Goal: Transaction & Acquisition: Download file/media

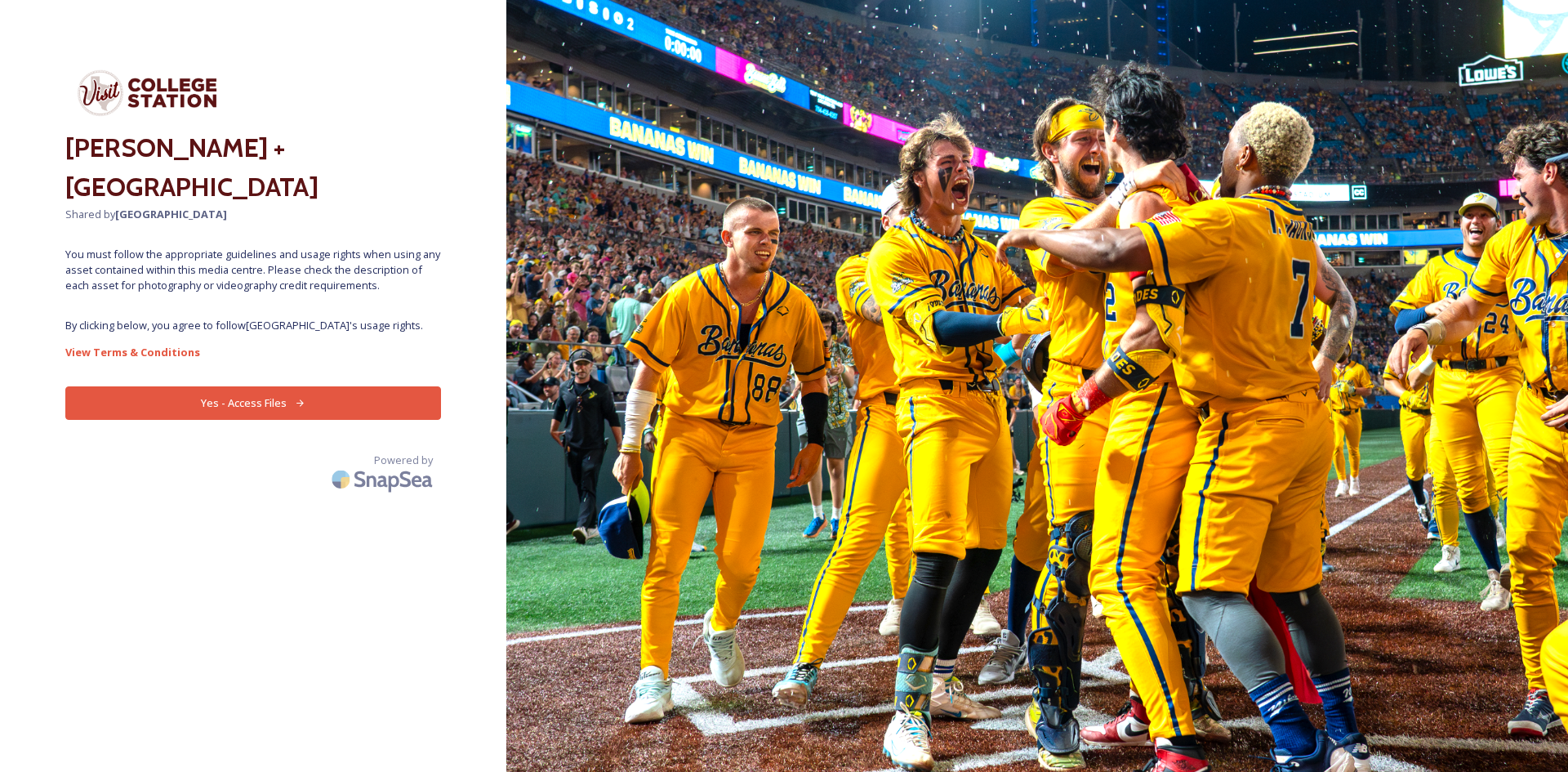
click at [246, 395] on button "Yes - Access Files" at bounding box center [253, 404] width 376 height 33
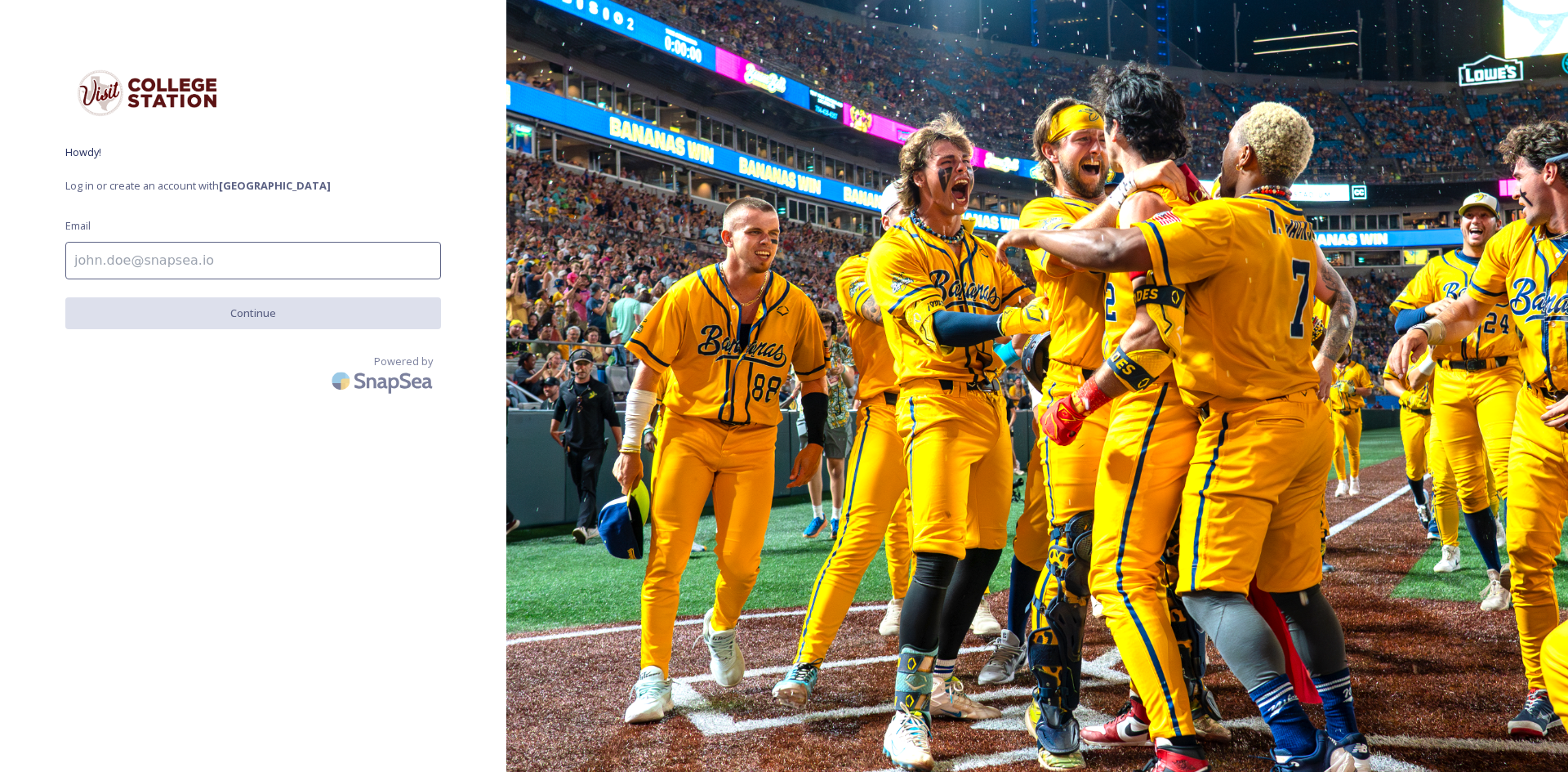
click at [193, 249] on input at bounding box center [253, 261] width 376 height 37
type input "conner.beene@kbtx.com"
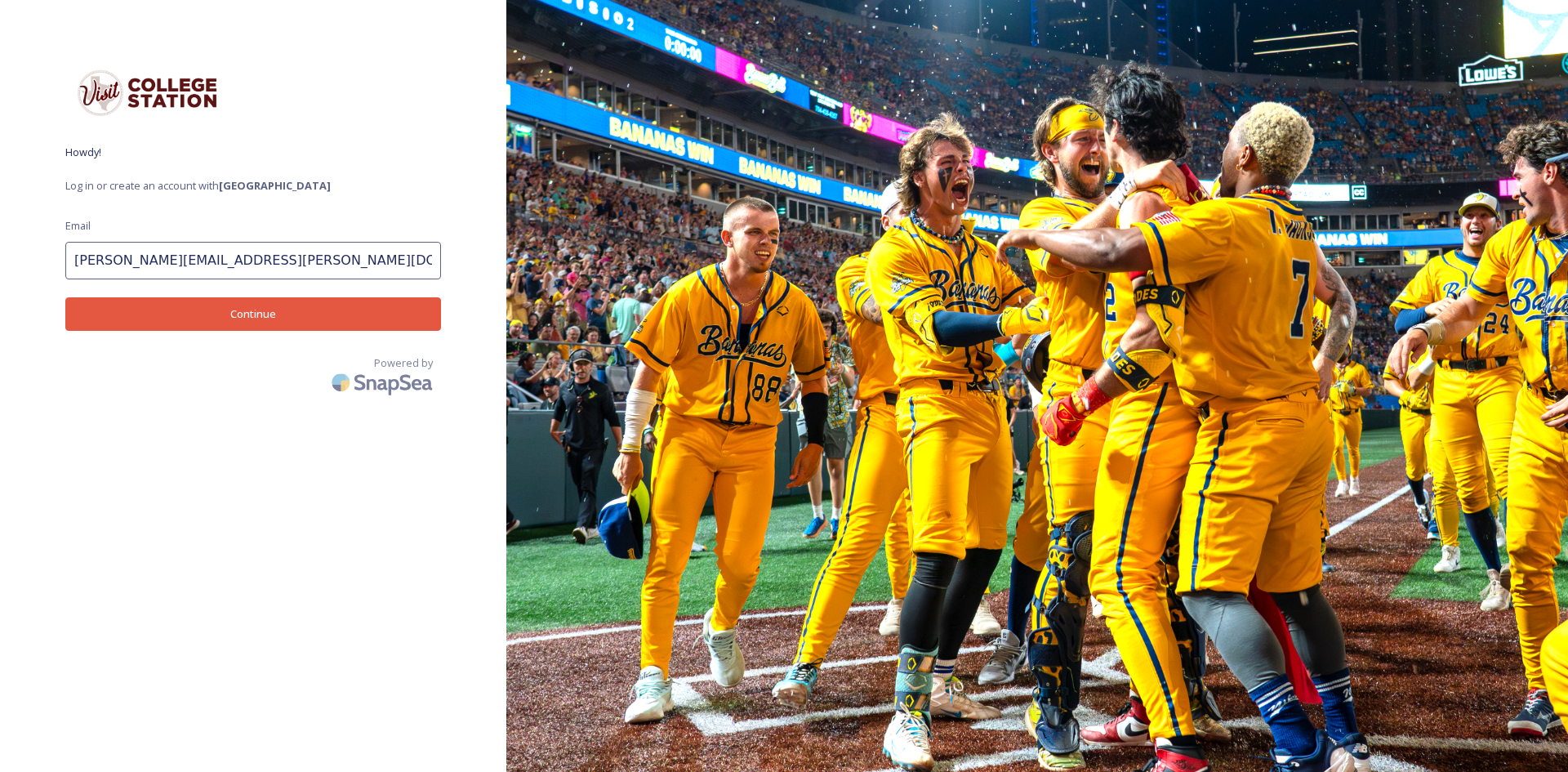
click at [219, 298] on button "Continue" at bounding box center [253, 314] width 376 height 33
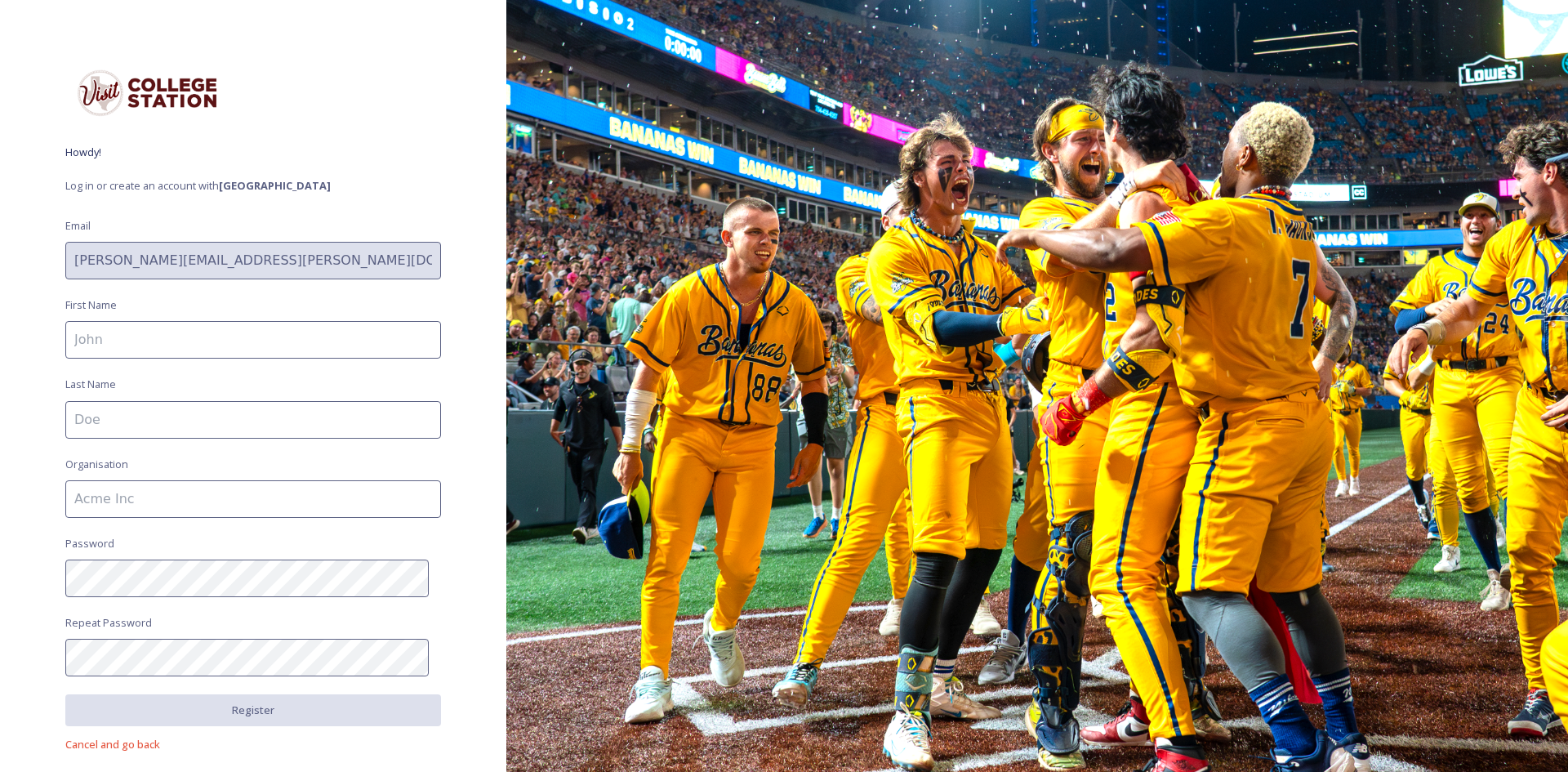
click at [209, 346] on input at bounding box center [253, 340] width 376 height 37
type input "Conner"
type input "Beene"
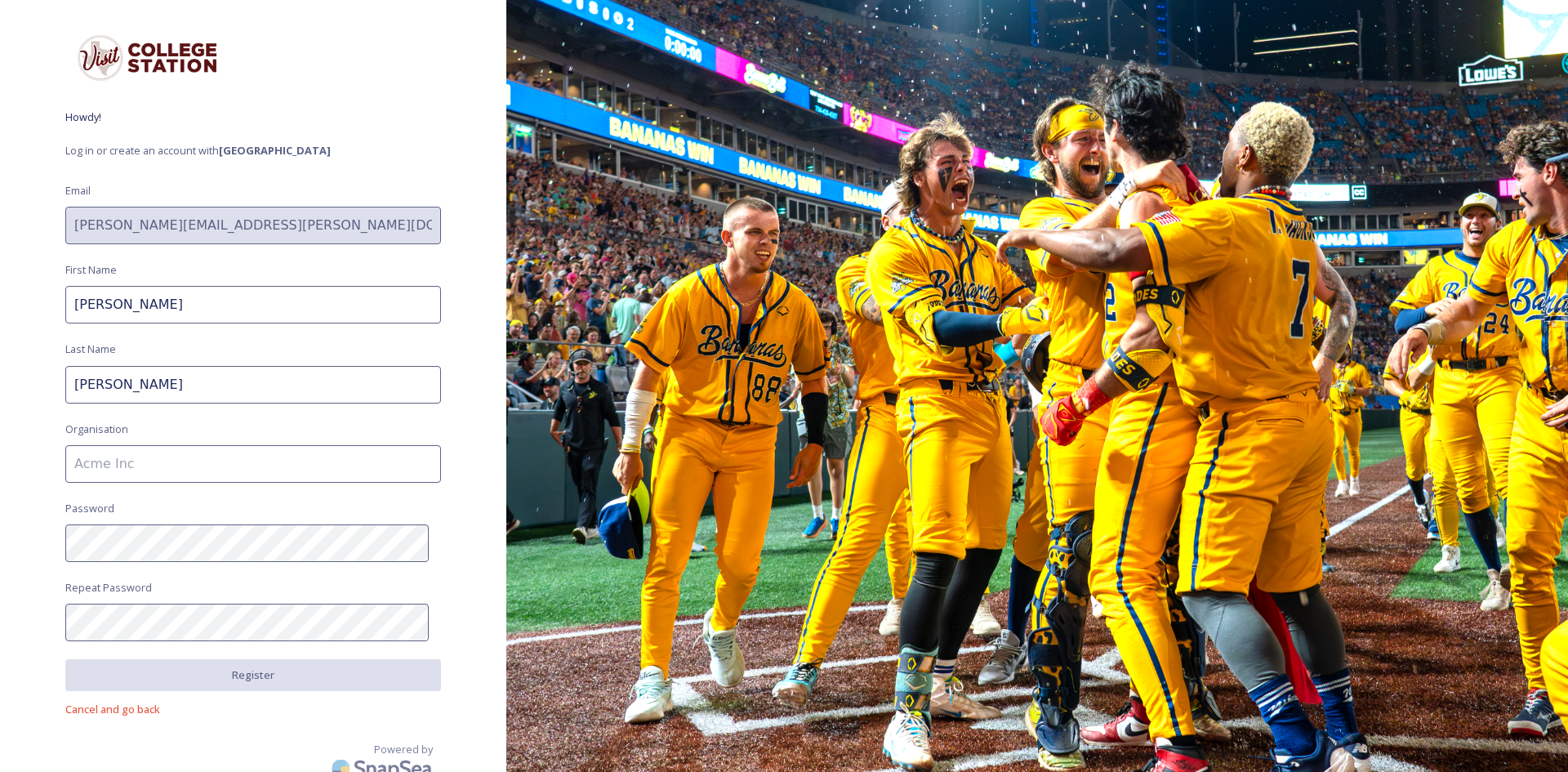
scroll to position [50, 0]
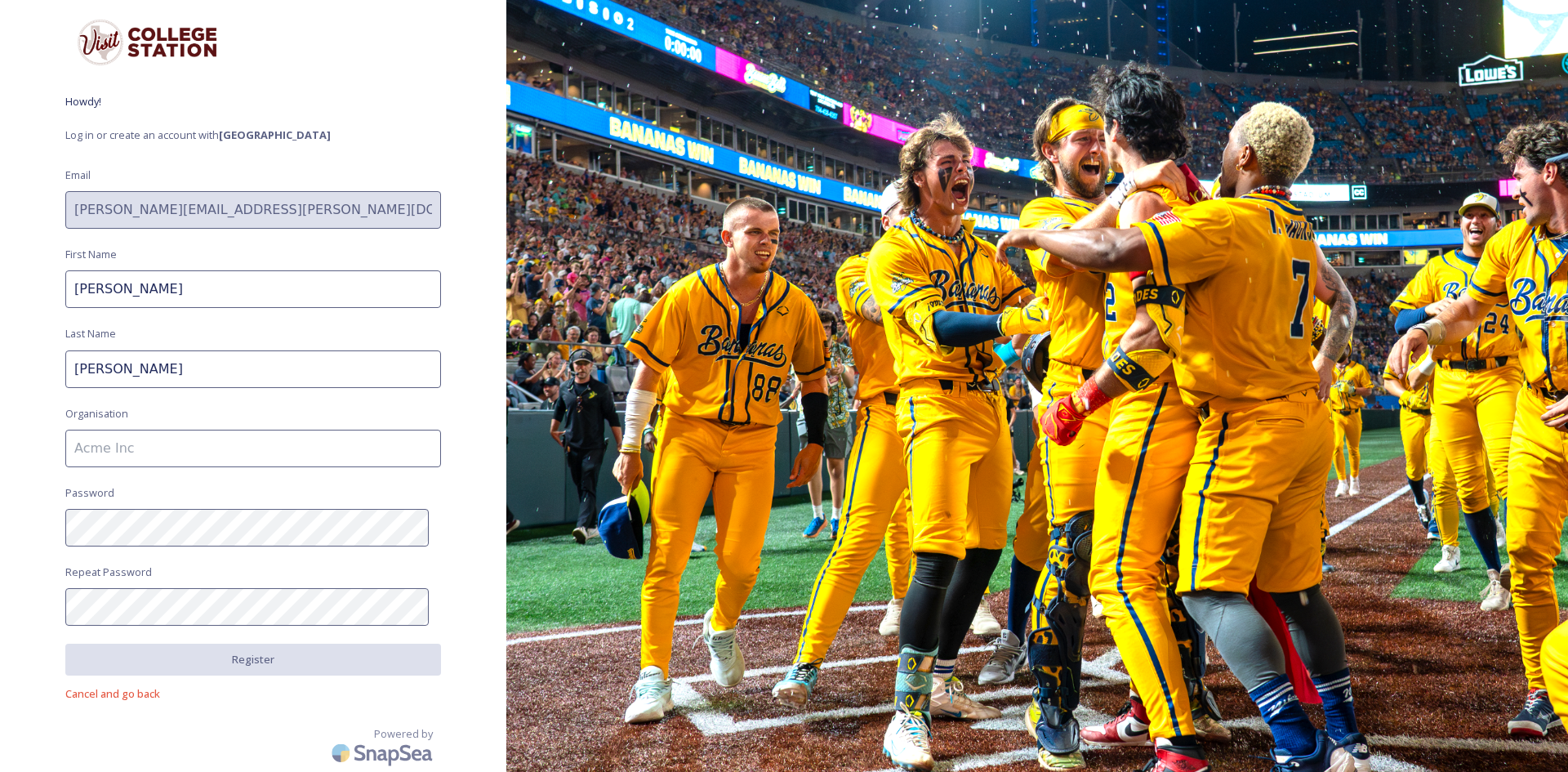
click at [279, 451] on input at bounding box center [253, 449] width 376 height 37
click at [190, 447] on input at bounding box center [253, 449] width 376 height 37
type input "KBTX"
click at [1, 526] on div "Howdy! Log in or create an account with College Station Email conner.beene@kbtx…" at bounding box center [253, 335] width 507 height 641
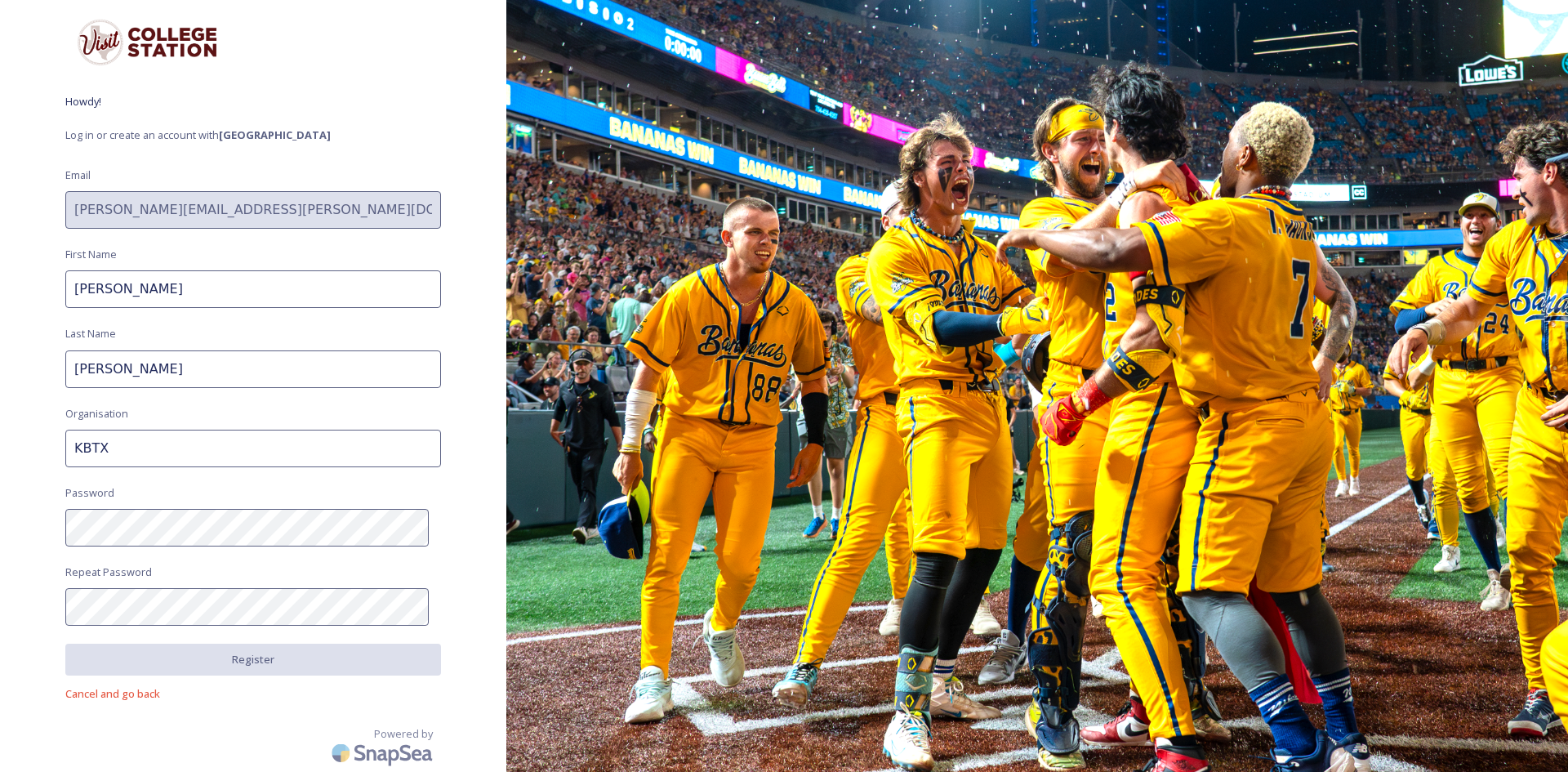
click at [0, 535] on div "Howdy! Log in or create an account with College Station Email conner.beene@kbtx…" at bounding box center [253, 335] width 507 height 641
click at [9, 517] on div "Howdy! Log in or create an account with College Station Email conner.beene@kbtx…" at bounding box center [253, 335] width 507 height 641
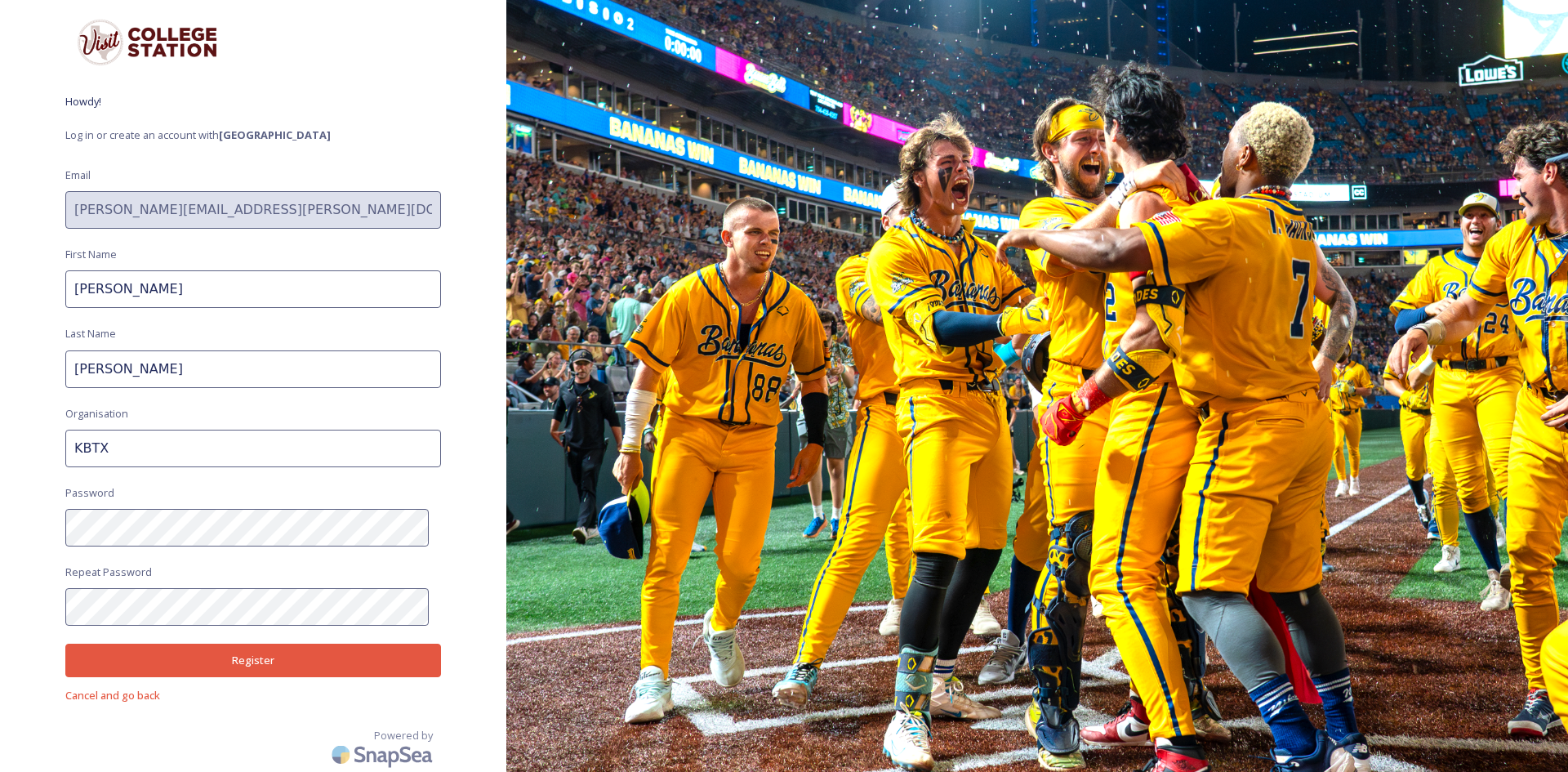
click at [263, 661] on button "Register" at bounding box center [253, 661] width 376 height 33
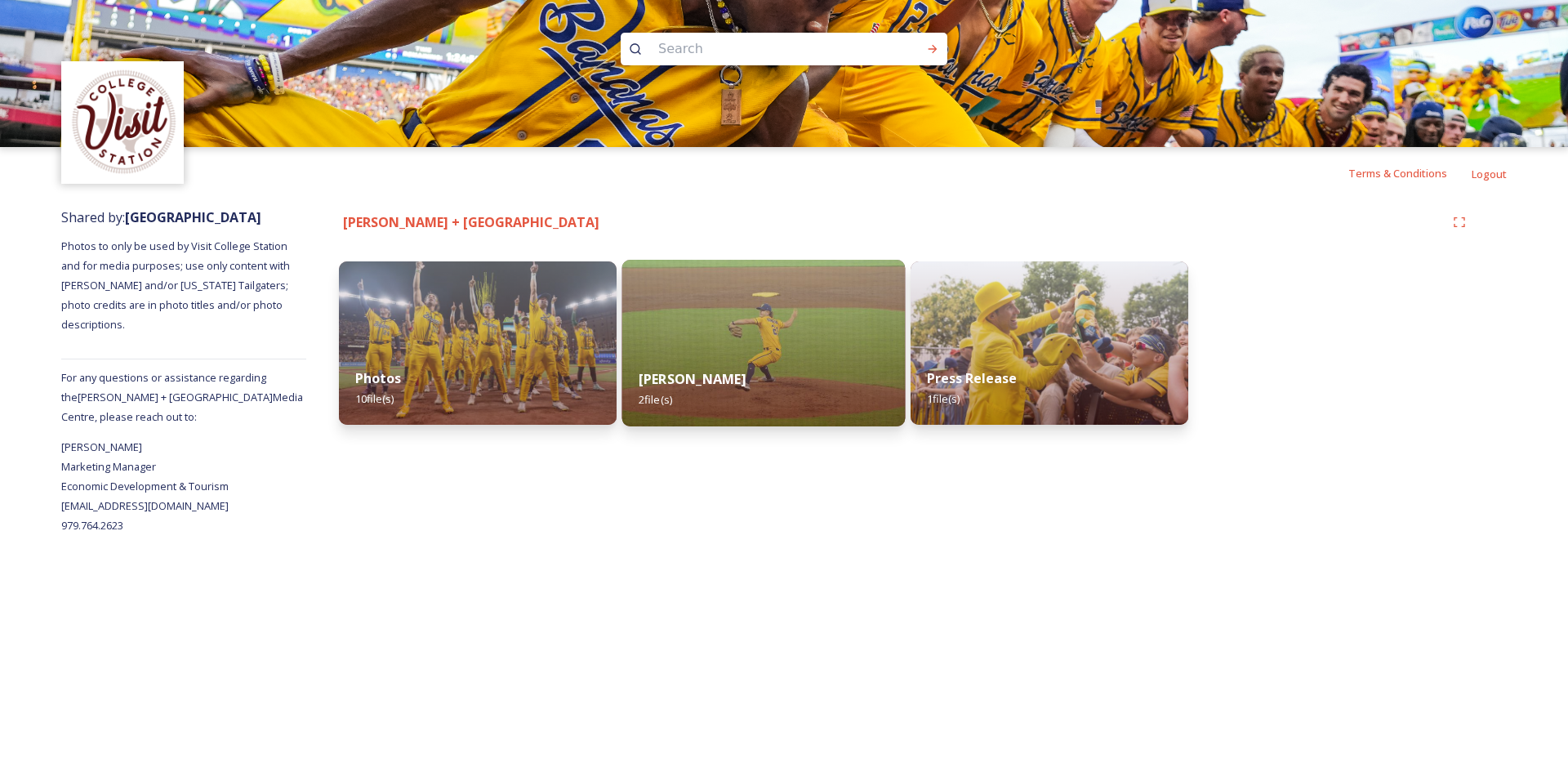
click at [810, 308] on img at bounding box center [764, 343] width 283 height 166
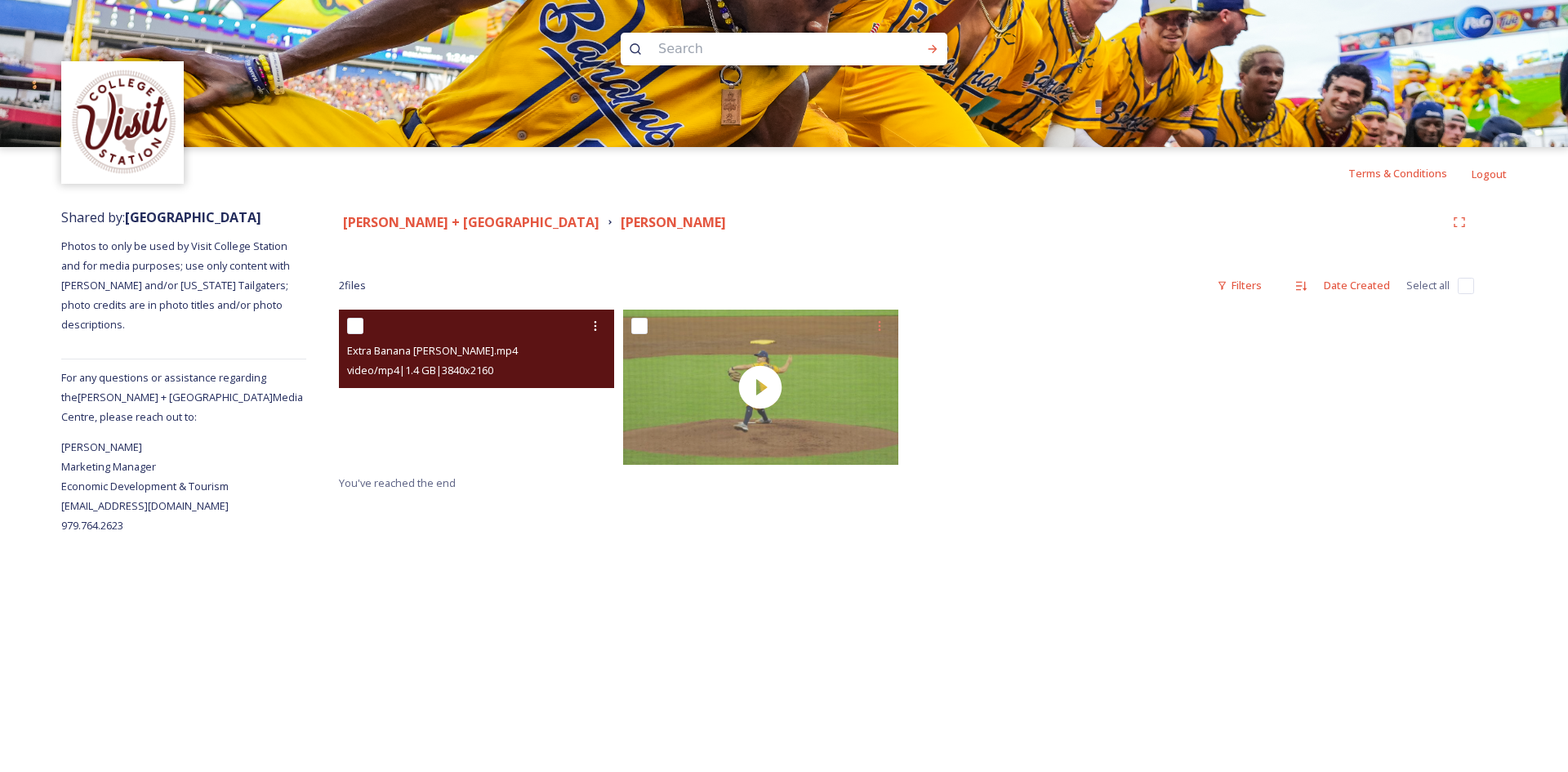
click at [470, 392] on video "Extra Banana Broll.mp4" at bounding box center [476, 388] width 276 height 156
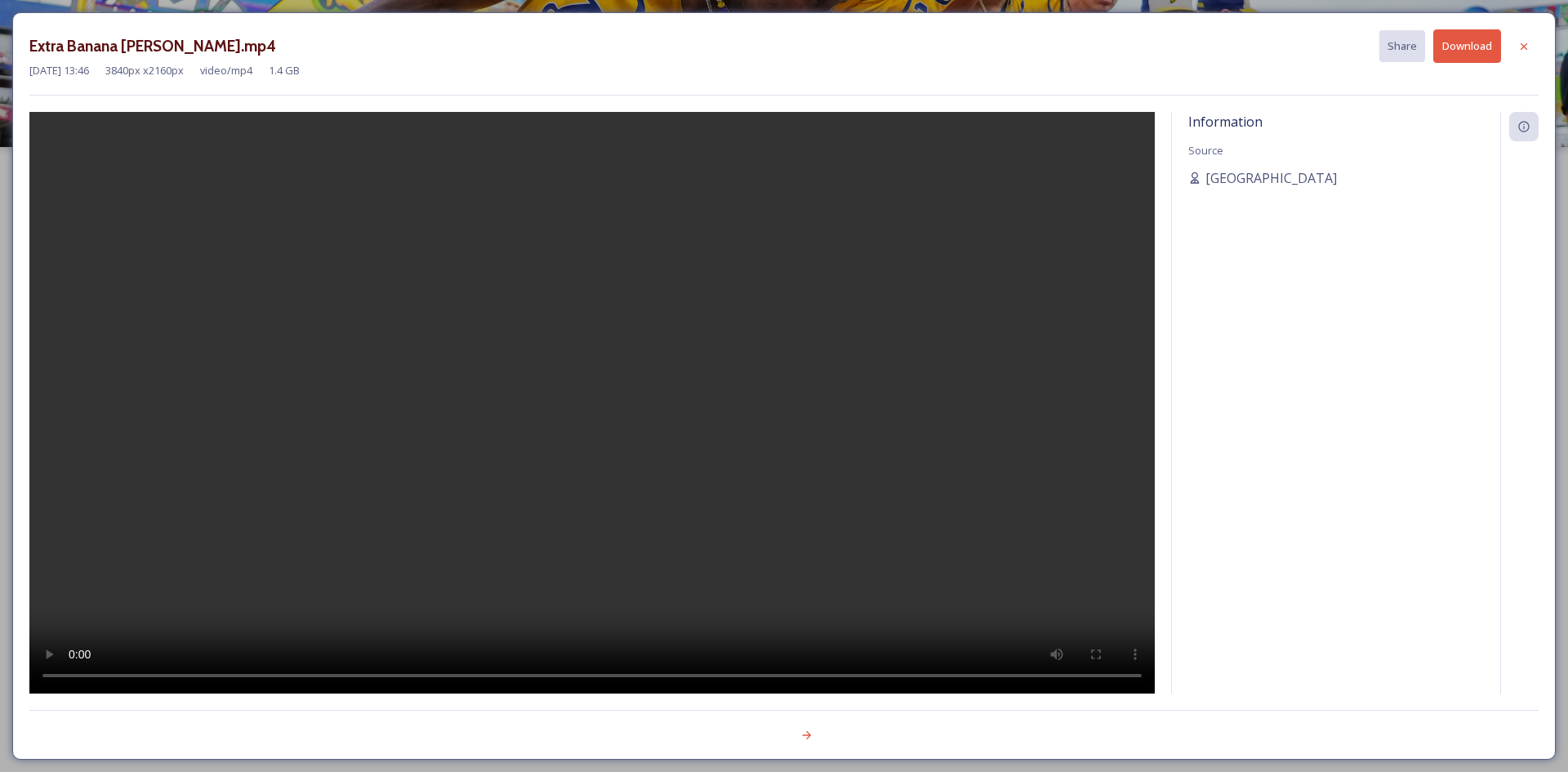
click at [762, 386] on div at bounding box center [593, 403] width 1126 height 582
click at [1487, 45] on button "Download" at bounding box center [1467, 46] width 68 height 33
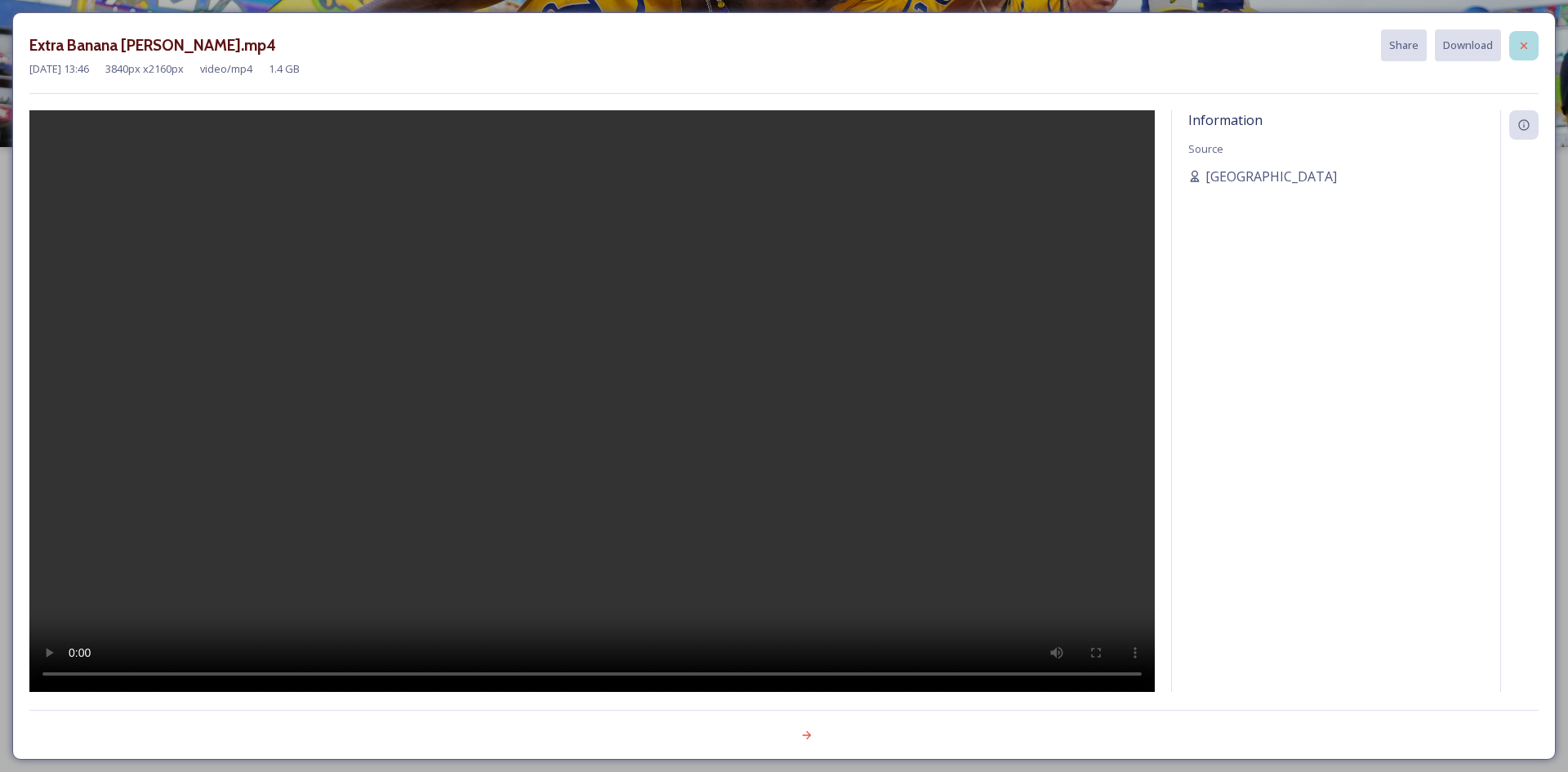
click at [1521, 40] on icon at bounding box center [1524, 45] width 13 height 13
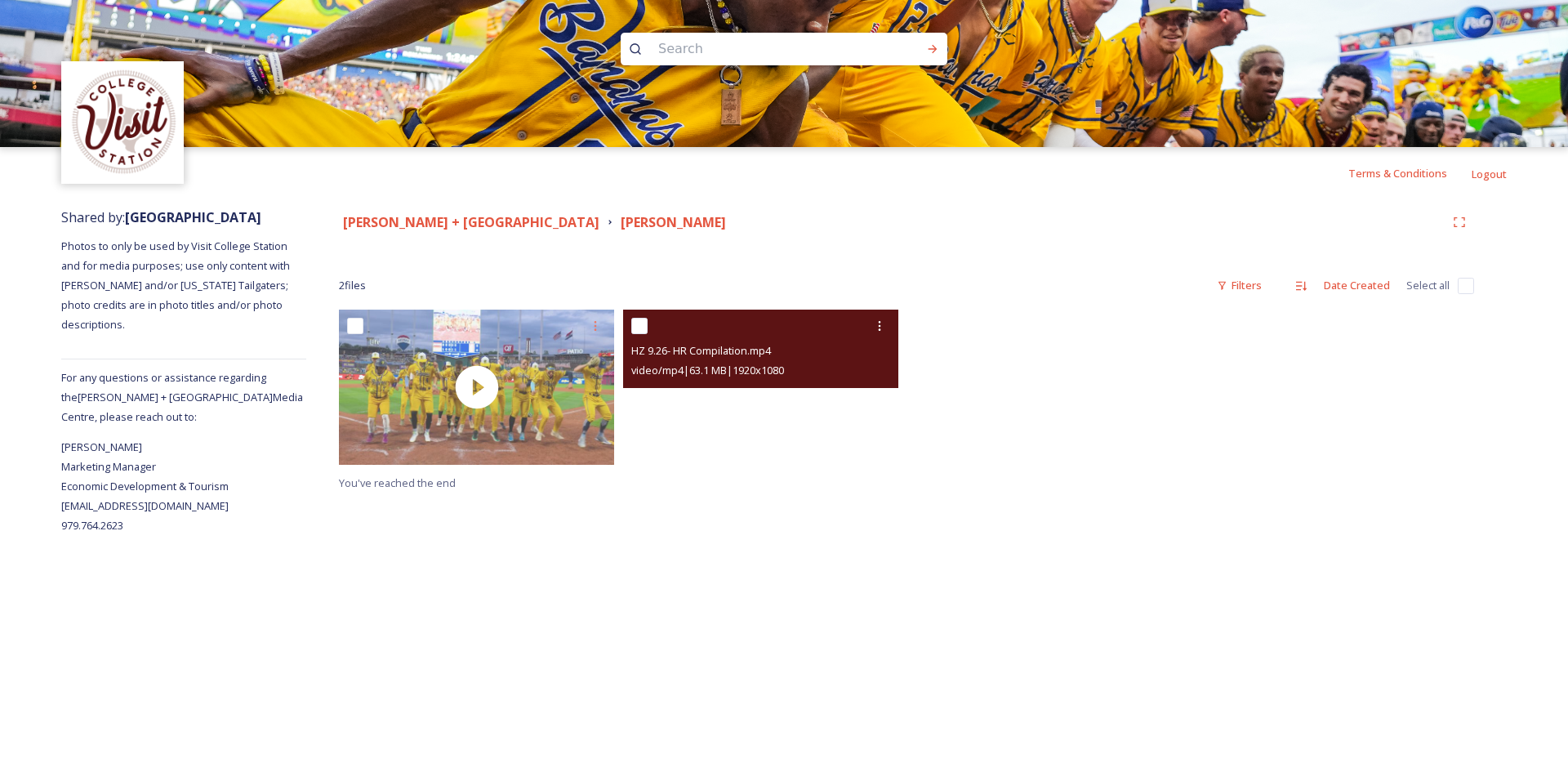
click at [827, 422] on video "HZ 9.26- HR Compilation.mp4" at bounding box center [761, 388] width 276 height 156
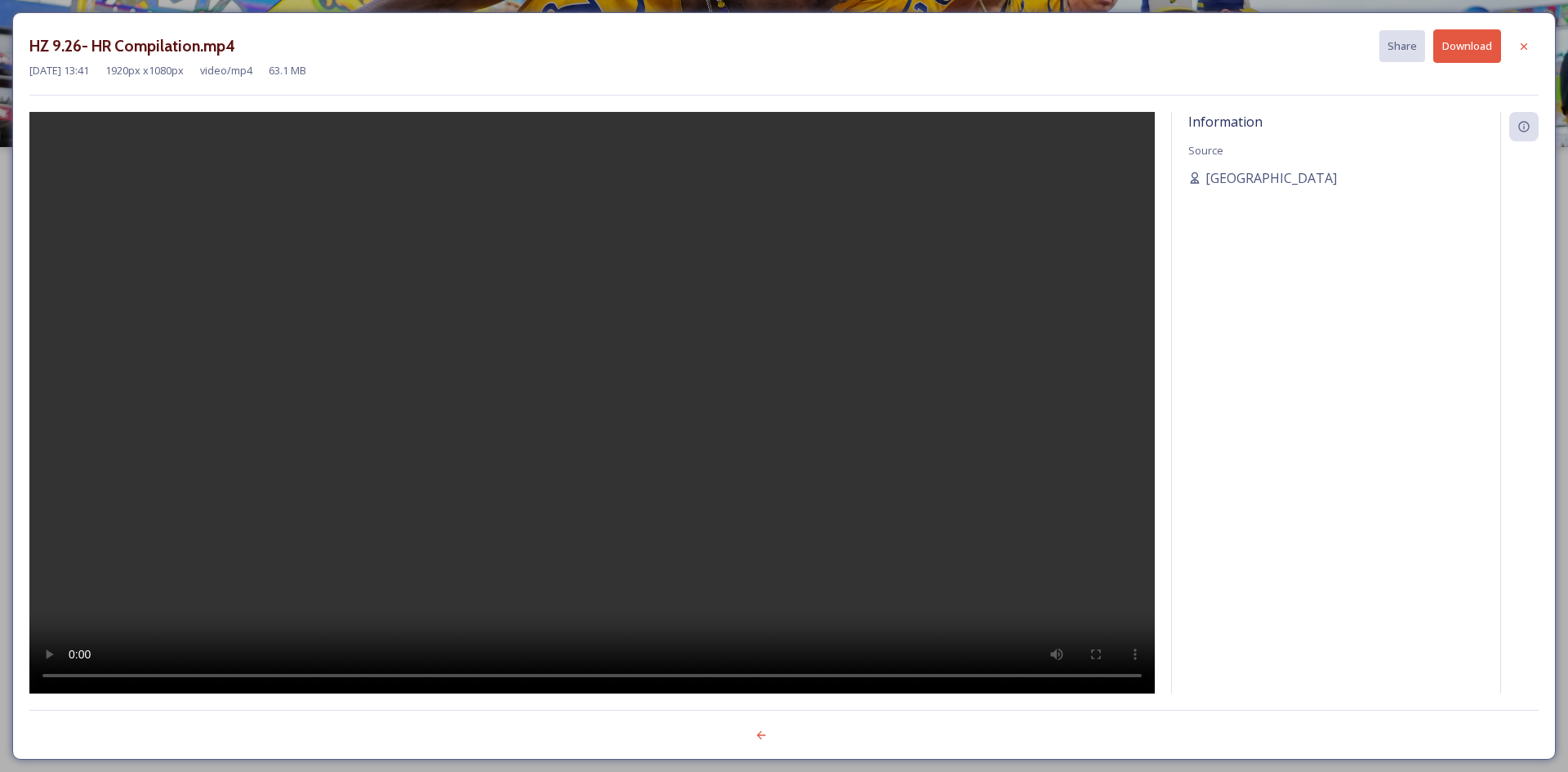
click at [1481, 50] on button "Download" at bounding box center [1467, 46] width 68 height 33
click at [1527, 37] on div at bounding box center [1525, 46] width 30 height 30
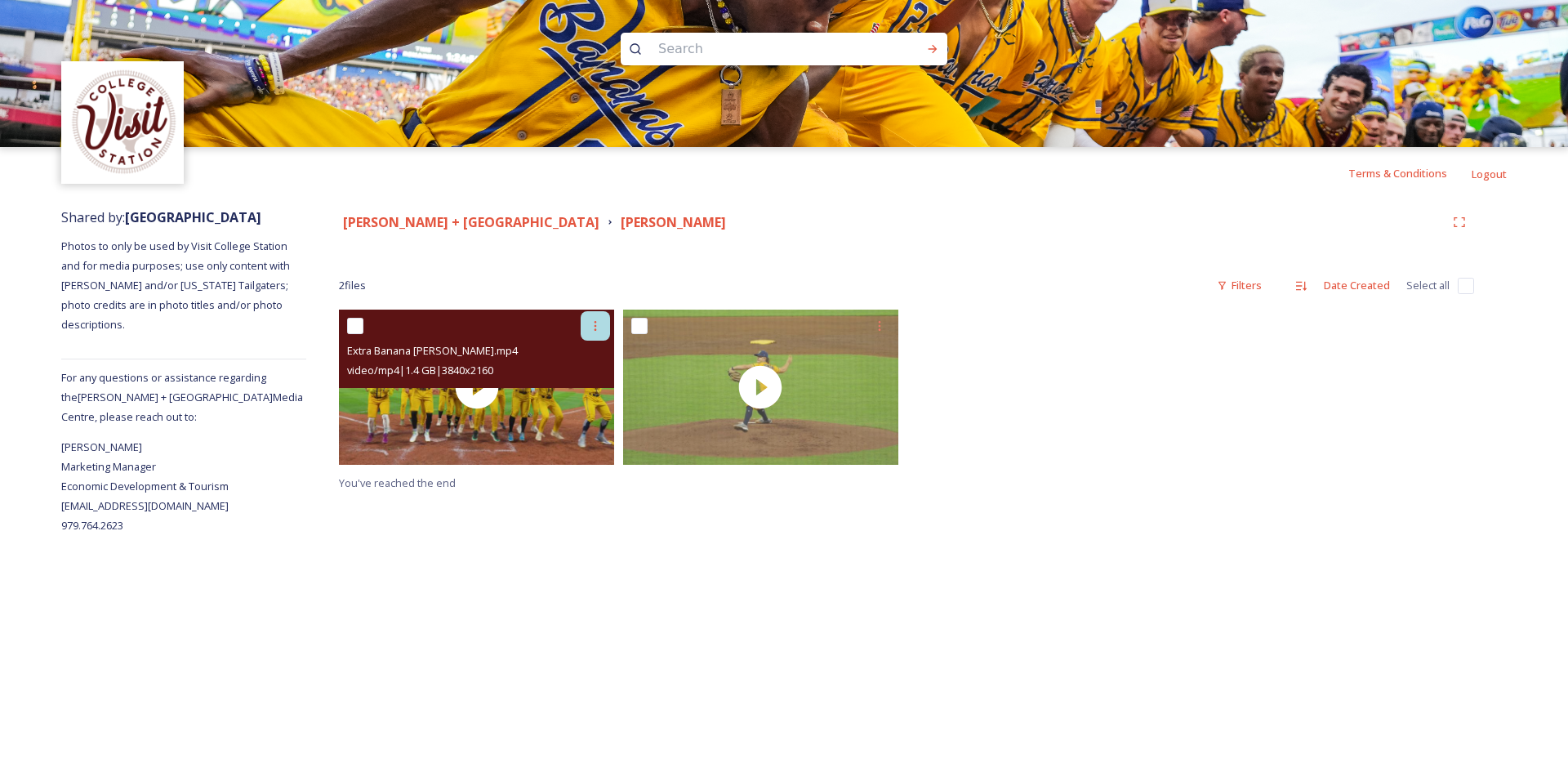
click at [593, 328] on icon at bounding box center [595, 325] width 13 height 13
click at [574, 391] on span "Download" at bounding box center [576, 394] width 50 height 16
click at [595, 334] on div at bounding box center [596, 326] width 30 height 30
click at [589, 398] on span "Download" at bounding box center [576, 394] width 50 height 16
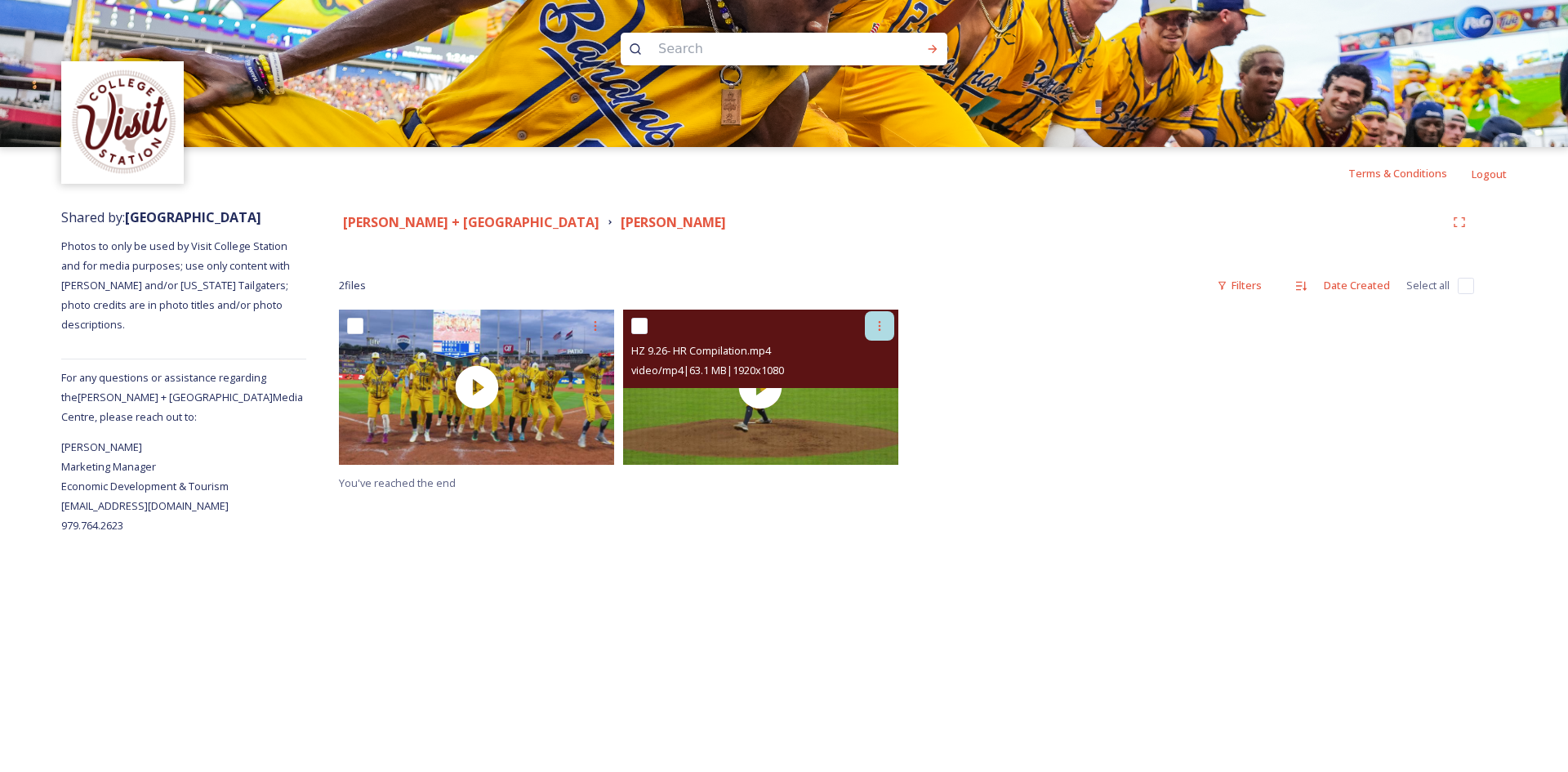
click at [880, 323] on icon at bounding box center [879, 326] width 2 height 10
click at [860, 392] on span "Download" at bounding box center [860, 394] width 50 height 16
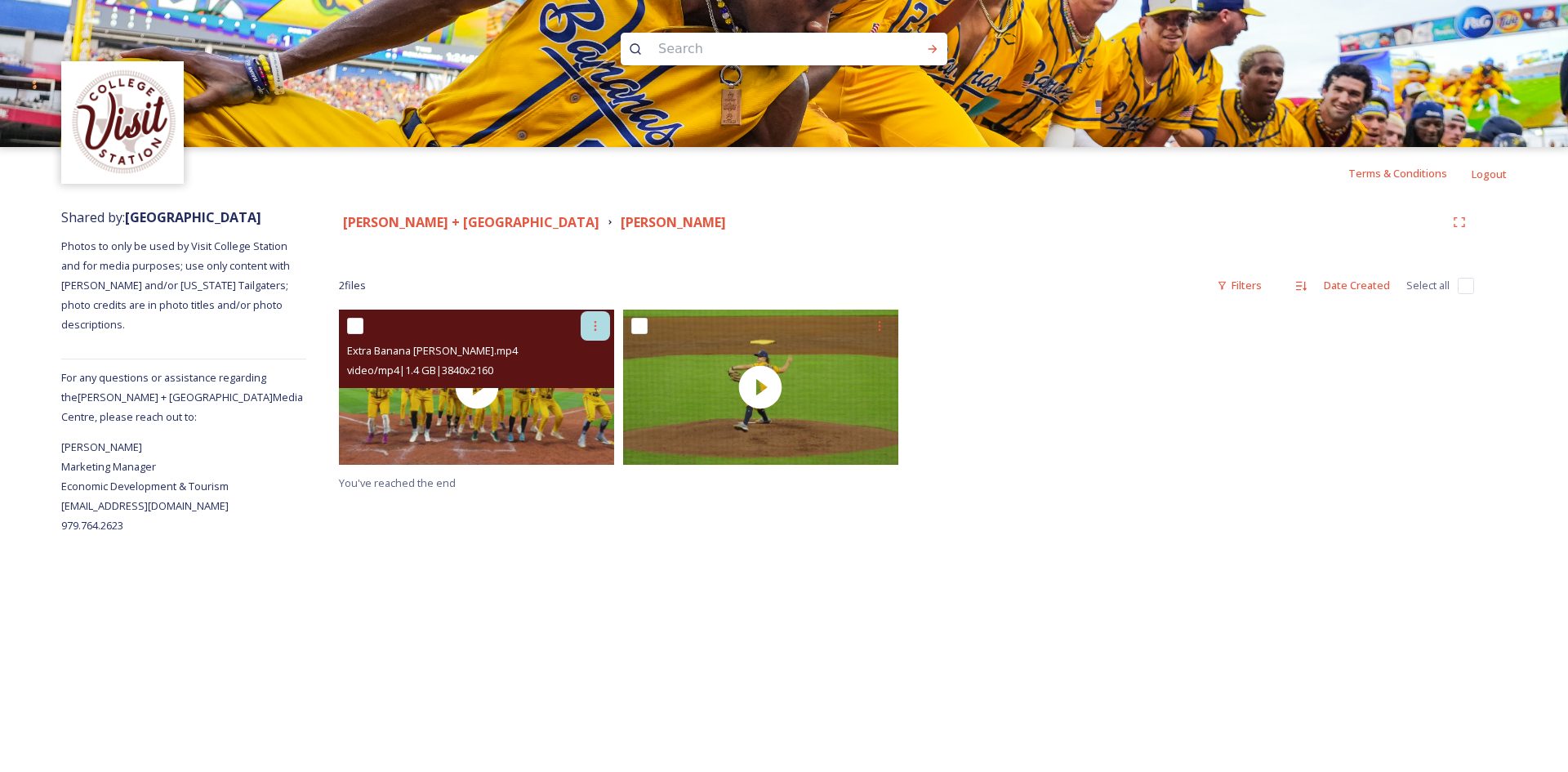
click at [584, 329] on div at bounding box center [596, 326] width 30 height 30
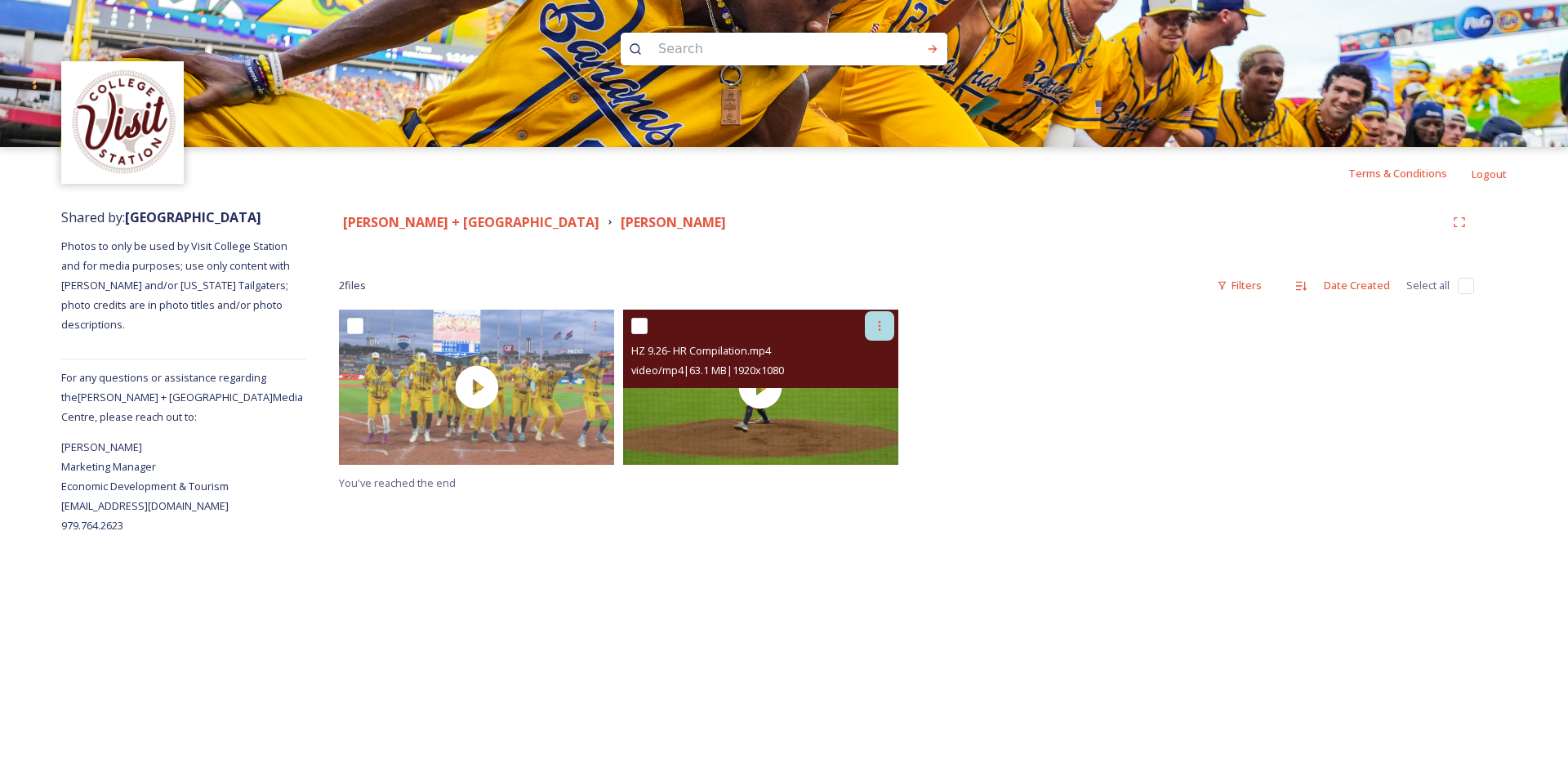
click at [886, 328] on icon at bounding box center [879, 325] width 13 height 13
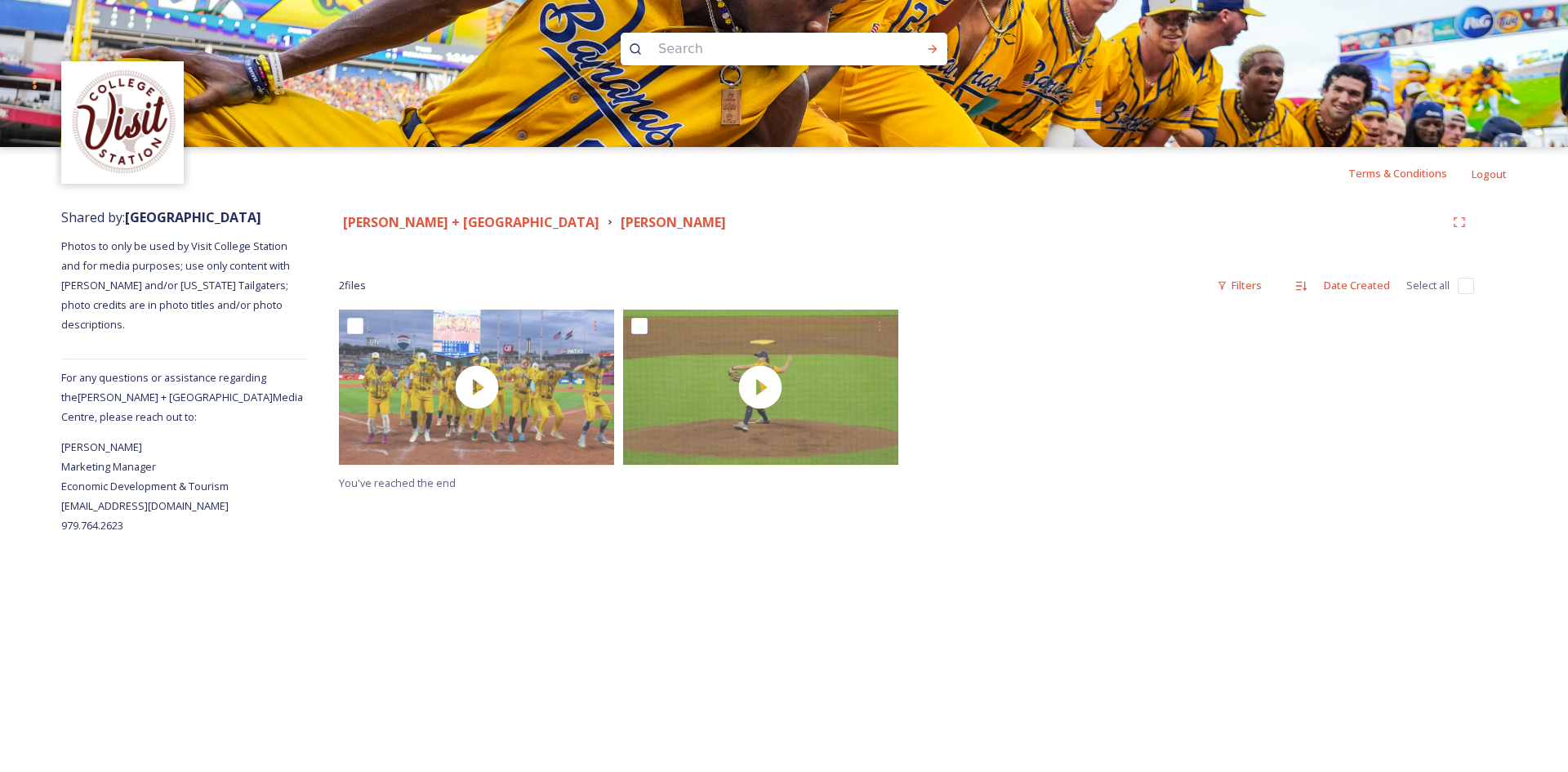
click at [1059, 481] on div "You've reached the end" at bounding box center [907, 402] width 1136 height 183
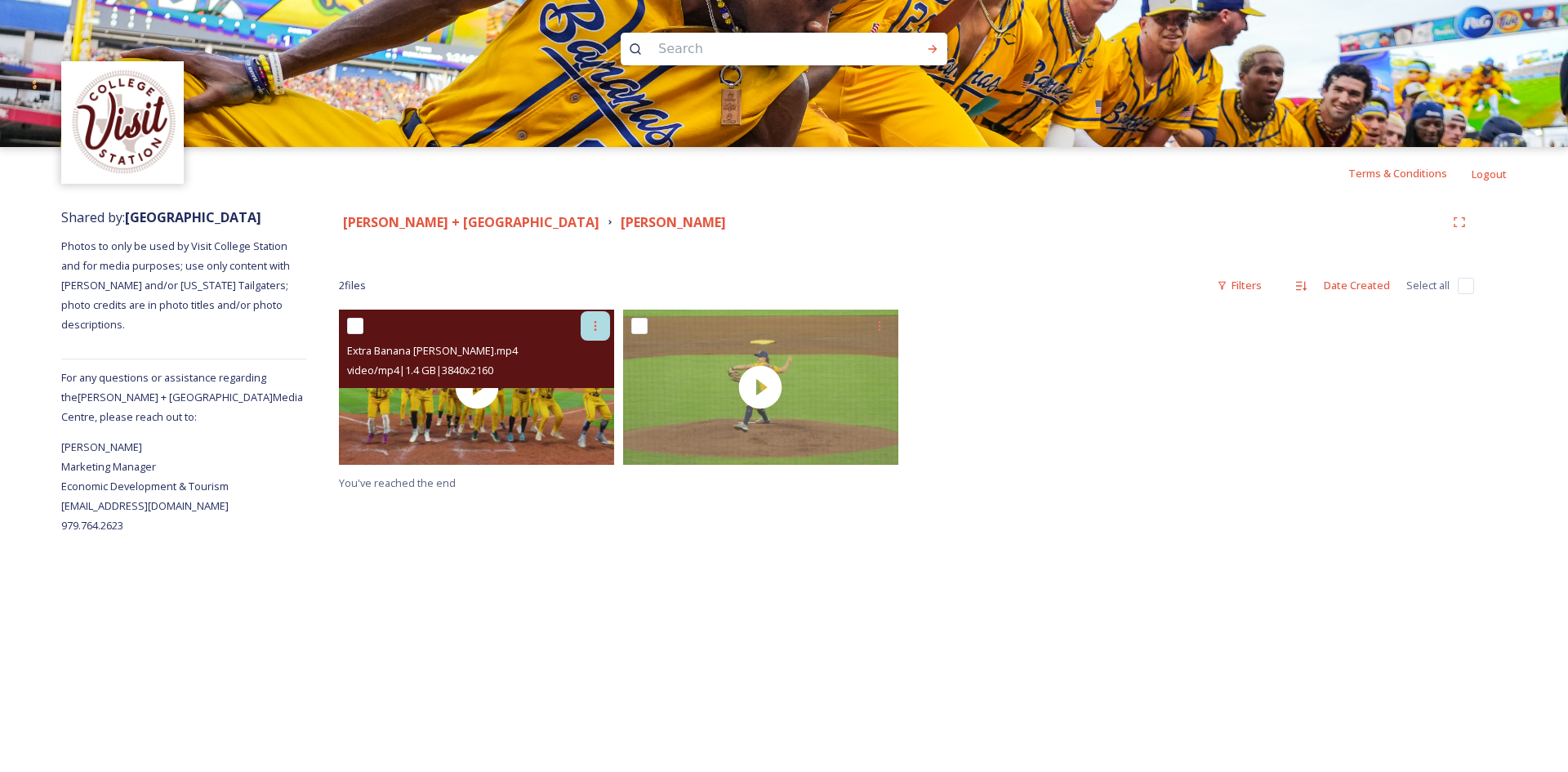
click at [590, 323] on icon at bounding box center [595, 325] width 13 height 13
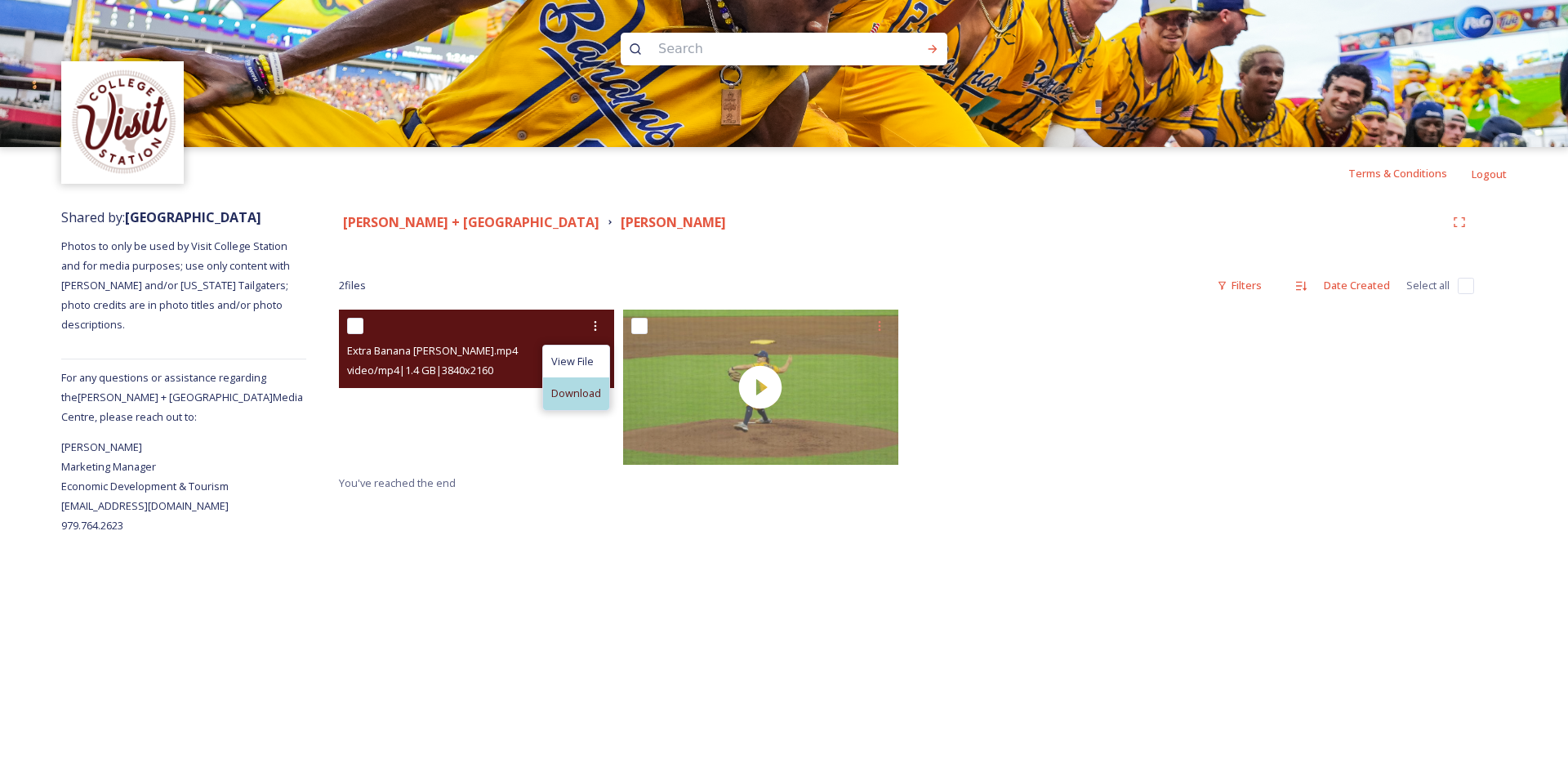
click at [582, 391] on span "Download" at bounding box center [576, 394] width 50 height 16
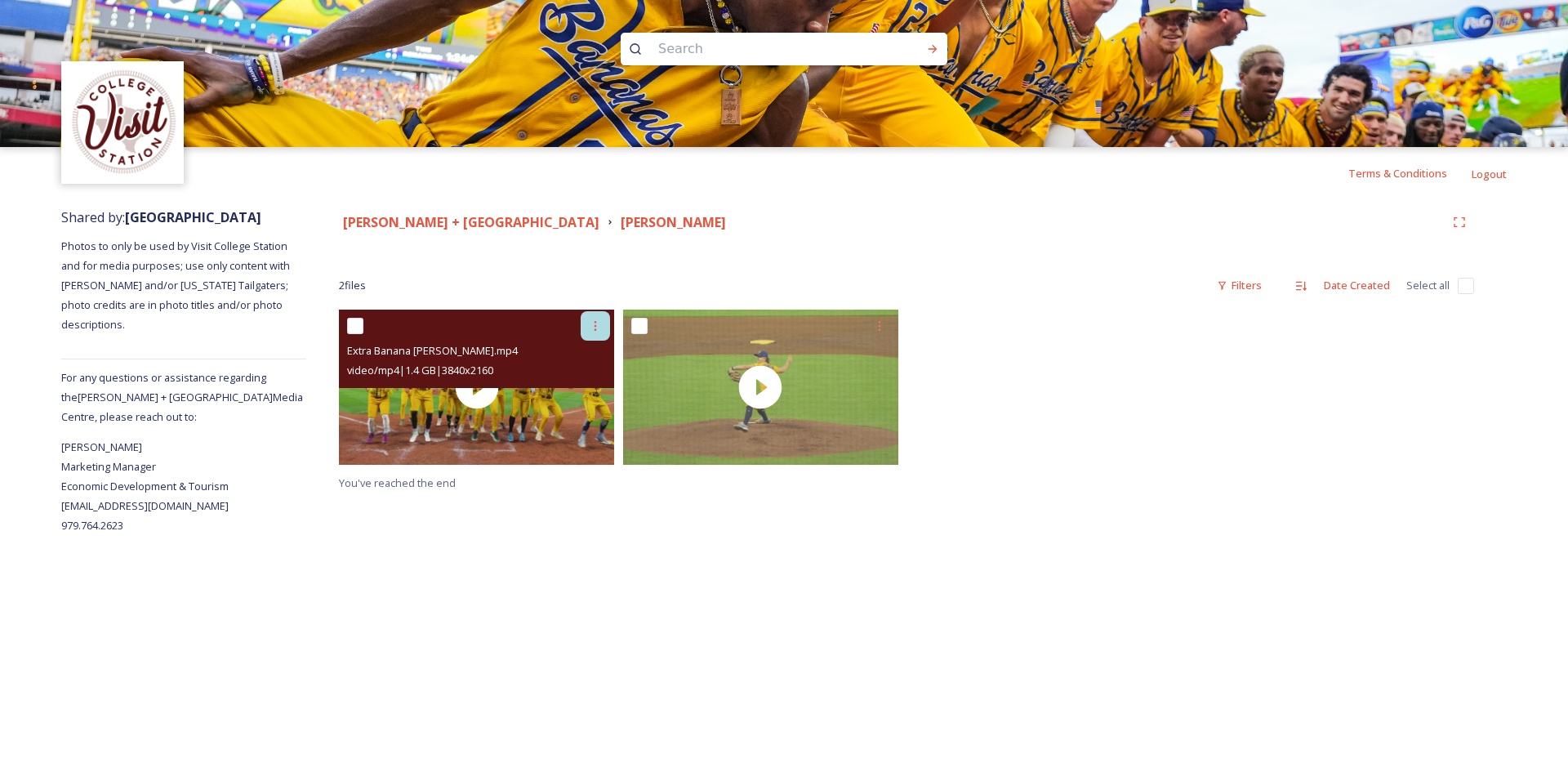
click at [593, 332] on icon at bounding box center [595, 325] width 13 height 13
click at [573, 395] on span "Download" at bounding box center [576, 394] width 50 height 16
click at [589, 325] on icon at bounding box center [595, 325] width 13 height 13
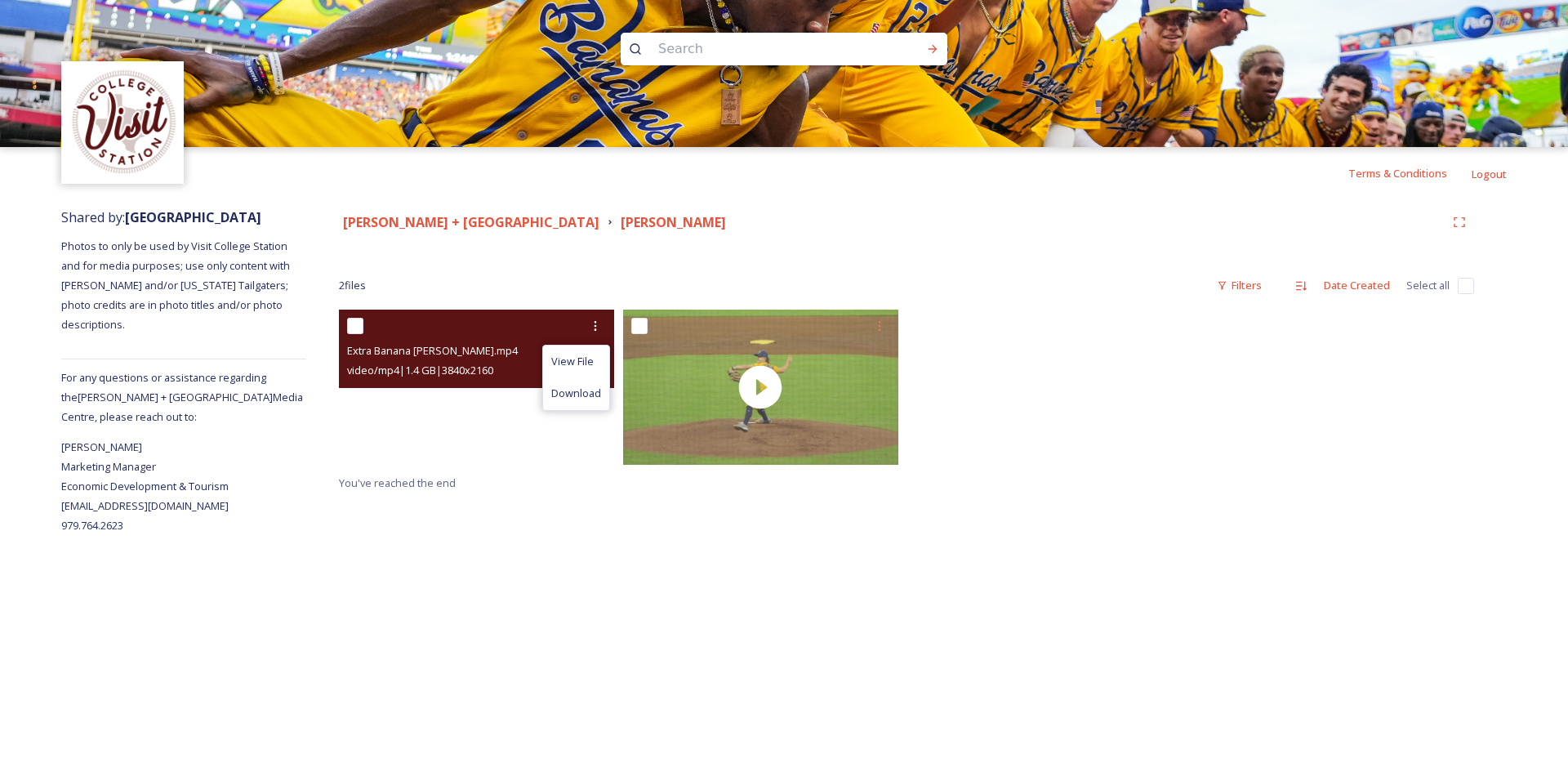
click at [508, 428] on video "Extra Banana Broll.mp4" at bounding box center [476, 388] width 276 height 156
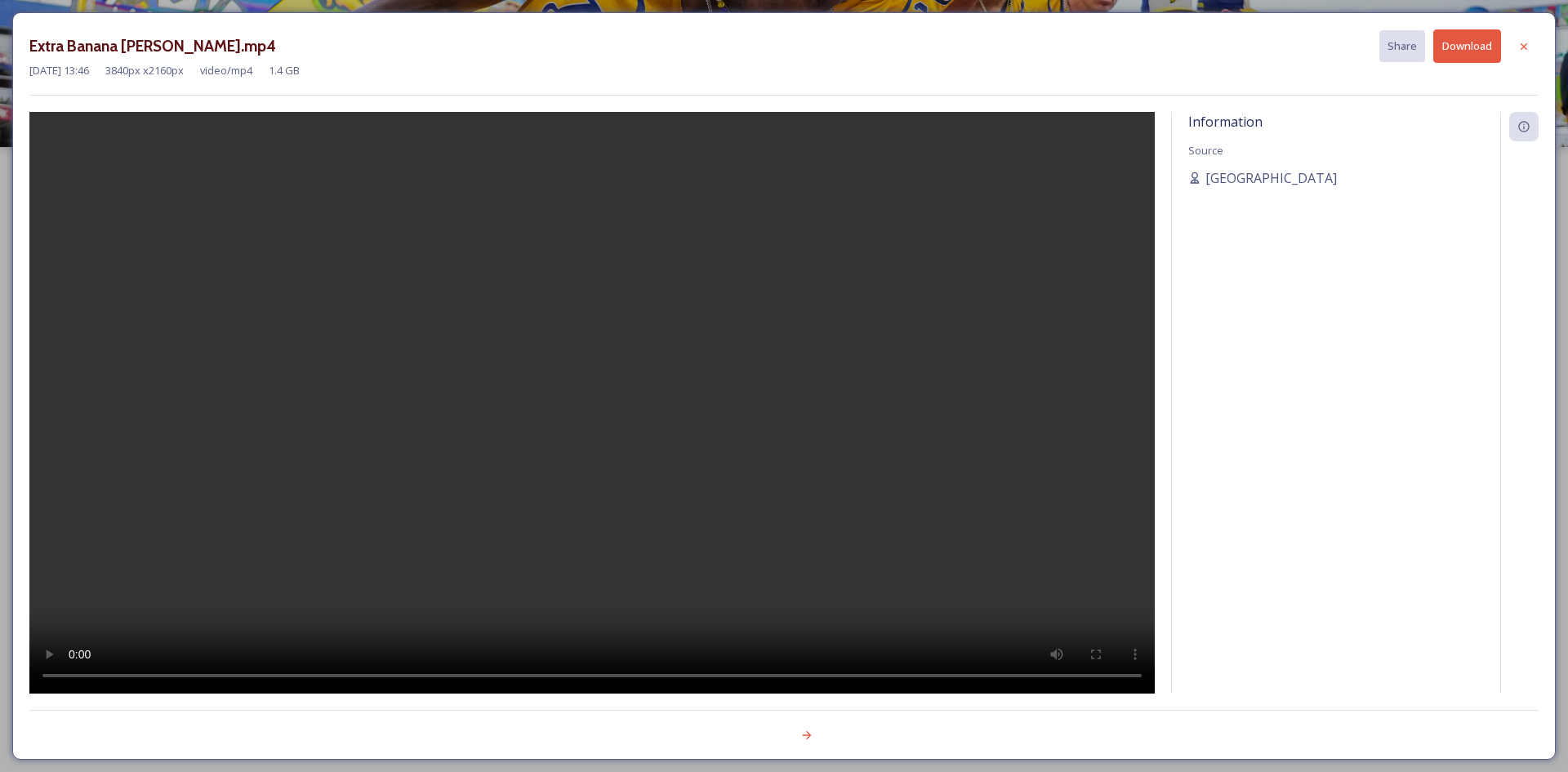
click at [1459, 55] on button "Download" at bounding box center [1467, 46] width 68 height 33
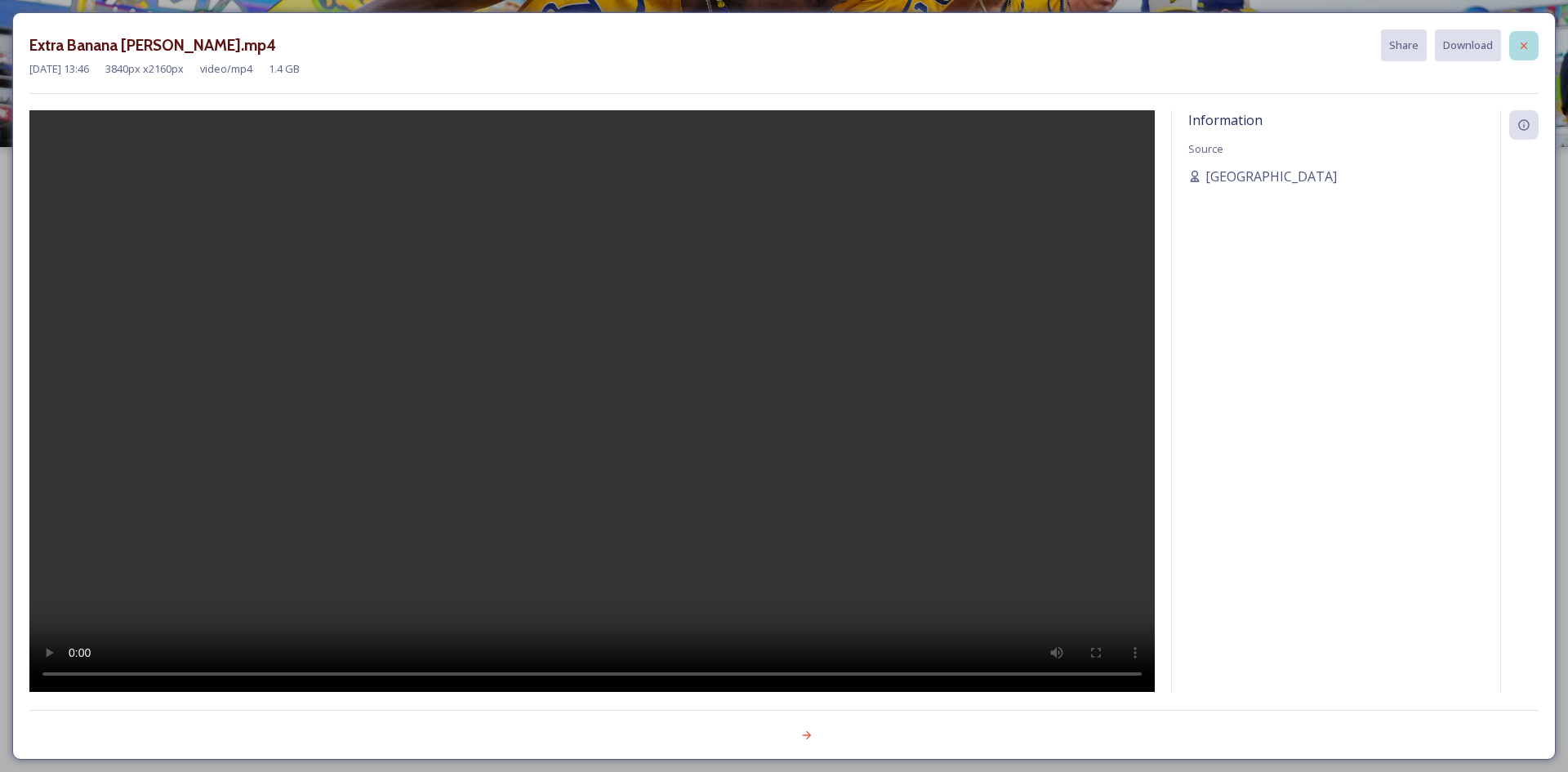
click at [1522, 35] on div at bounding box center [1525, 46] width 30 height 30
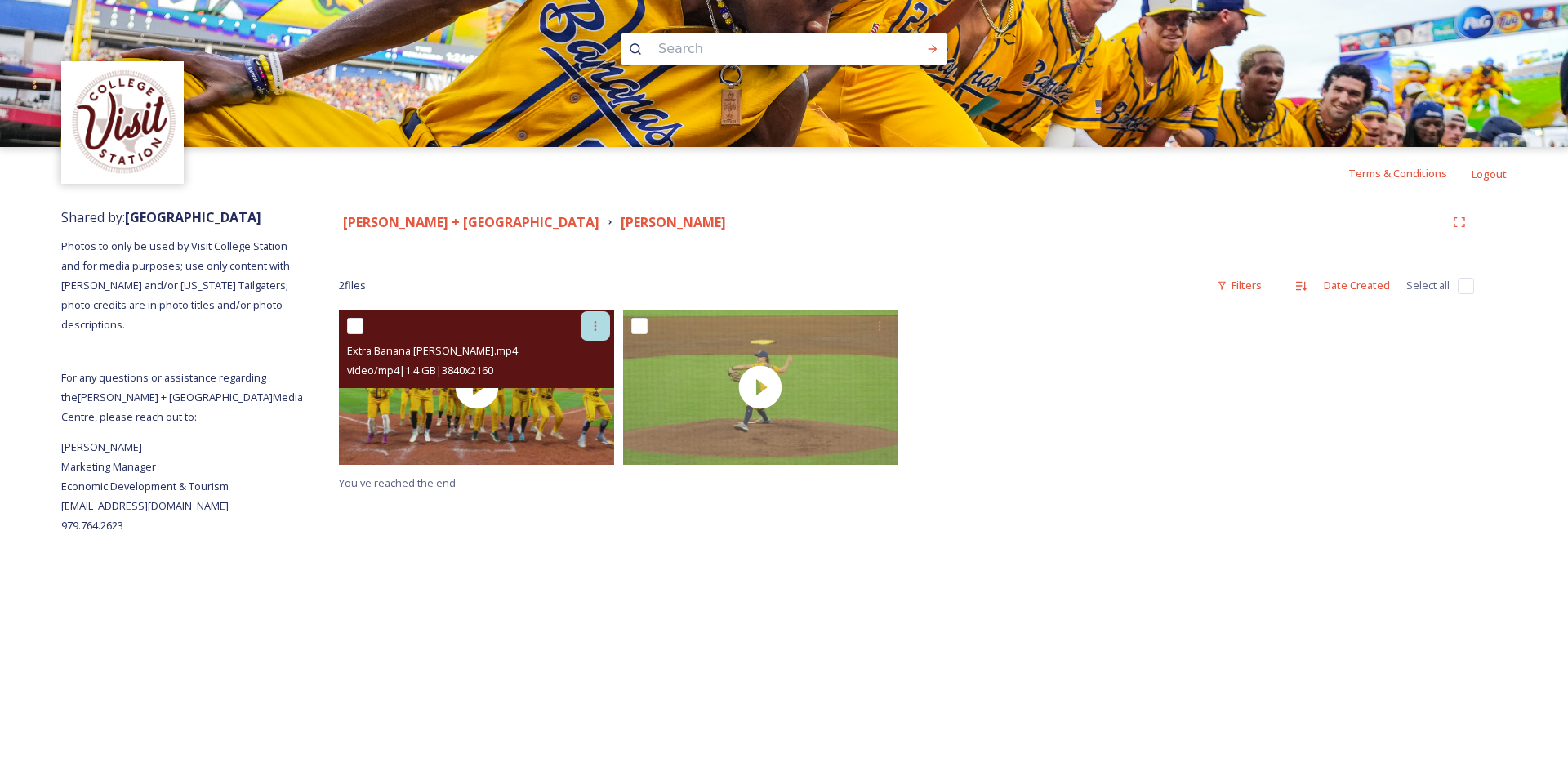
click at [600, 328] on icon at bounding box center [595, 325] width 13 height 13
